Goal: Information Seeking & Learning: Learn about a topic

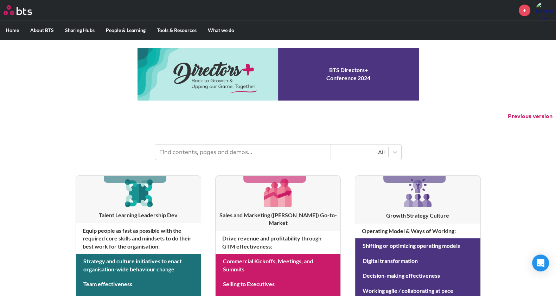
click at [240, 156] on input "text" at bounding box center [243, 152] width 176 height 15
type input "ai"
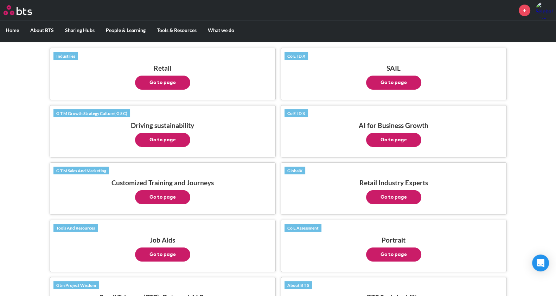
scroll to position [137, 0]
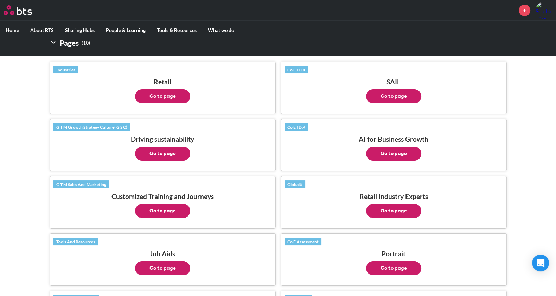
click at [382, 148] on button "Go to page" at bounding box center [393, 154] width 55 height 14
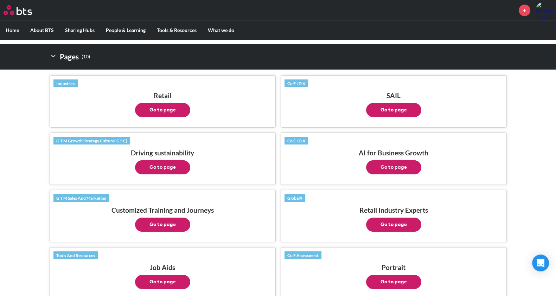
scroll to position [0, 0]
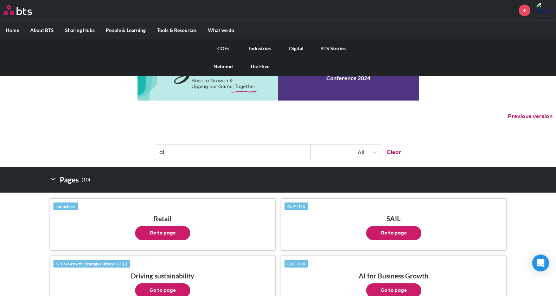
click at [227, 44] on link "COEs" at bounding box center [223, 48] width 37 height 18
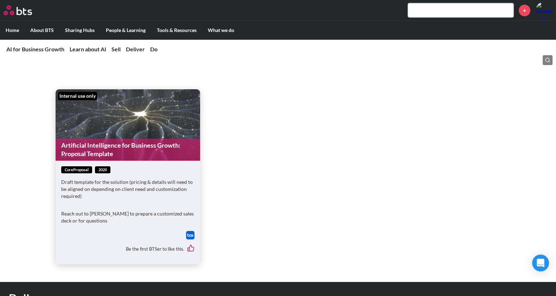
scroll to position [756, 0]
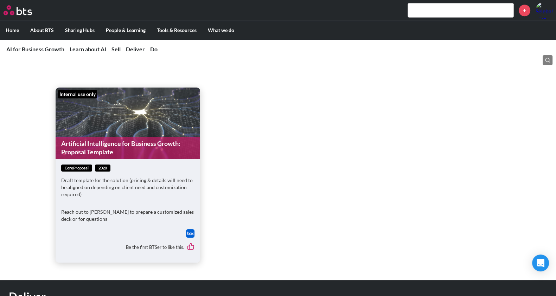
click at [147, 200] on div "coreProposal 2020 Draft template for the solution (pricing & details will need …" at bounding box center [127, 197] width 133 height 65
click at [194, 234] on img at bounding box center [190, 233] width 8 height 8
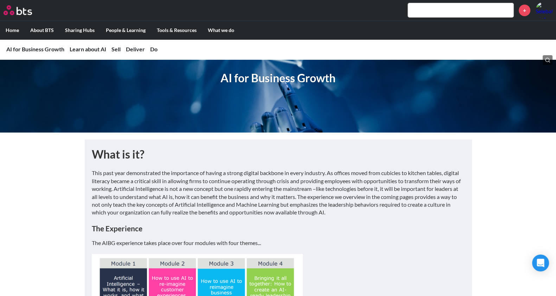
scroll to position [44, 0]
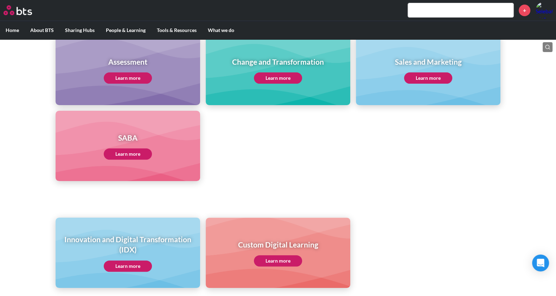
scroll to position [349, 0]
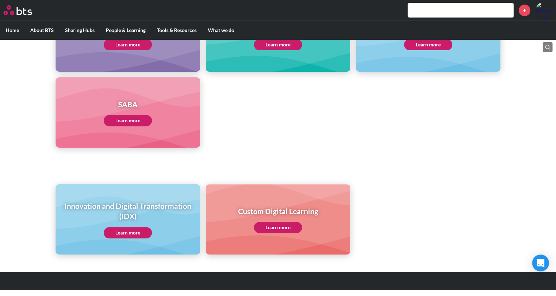
click at [125, 215] on h1 "Innovation and Digital Transformation (IDX)" at bounding box center [128, 211] width 135 height 21
click at [127, 231] on link "Learn more" at bounding box center [128, 232] width 48 height 11
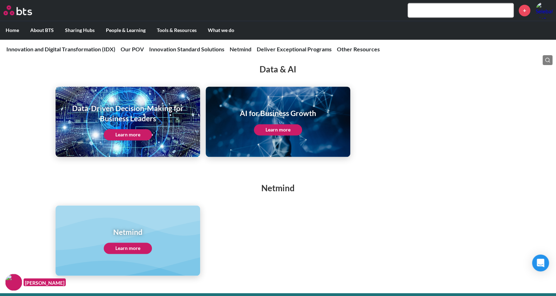
scroll to position [1378, 0]
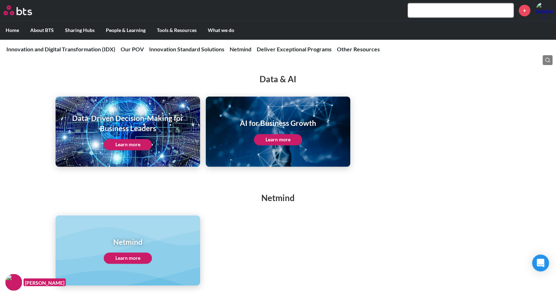
click at [290, 140] on link "Learn more" at bounding box center [278, 139] width 48 height 11
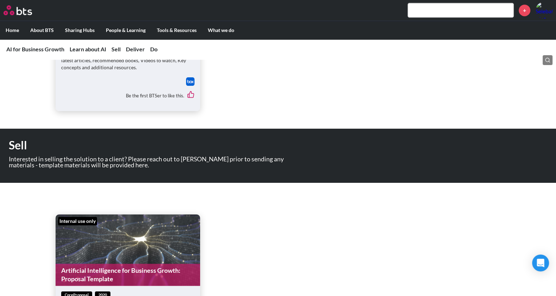
scroll to position [628, 0]
